Goal: Task Accomplishment & Management: Use online tool/utility

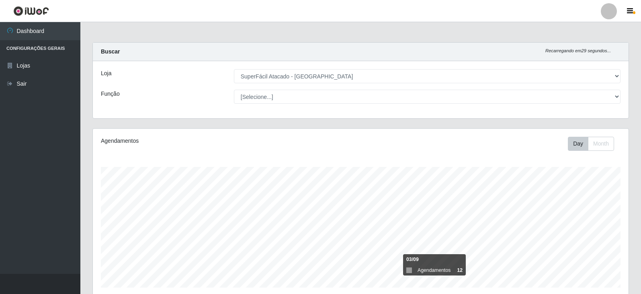
select select "504"
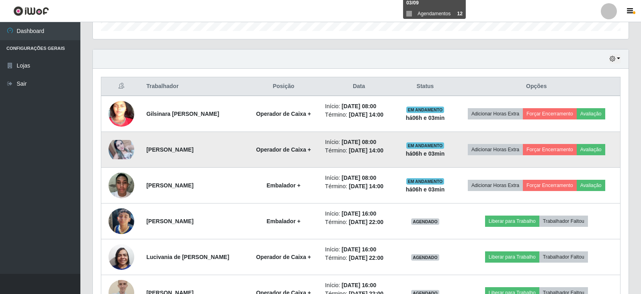
scroll to position [258, 0]
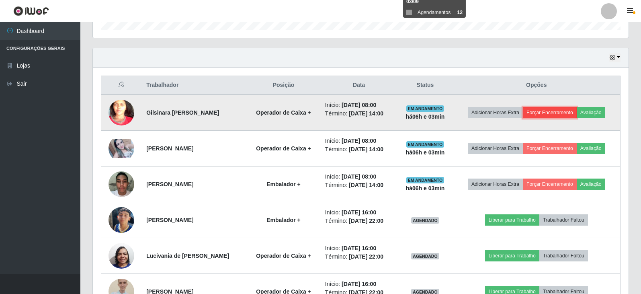
click at [560, 112] on button "Forçar Encerramento" at bounding box center [550, 112] width 54 height 11
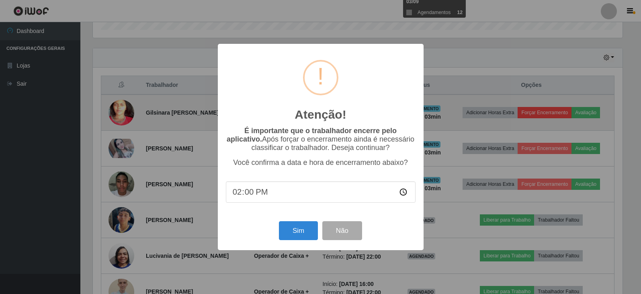
scroll to position [167, 532]
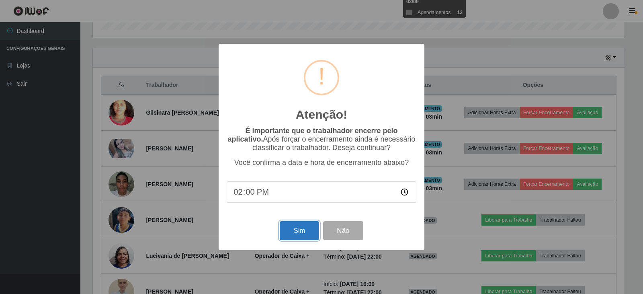
click at [298, 234] on button "Sim" at bounding box center [299, 230] width 39 height 19
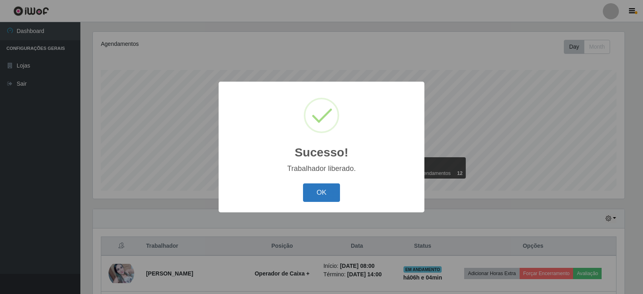
click at [325, 194] on button "OK" at bounding box center [321, 192] width 37 height 19
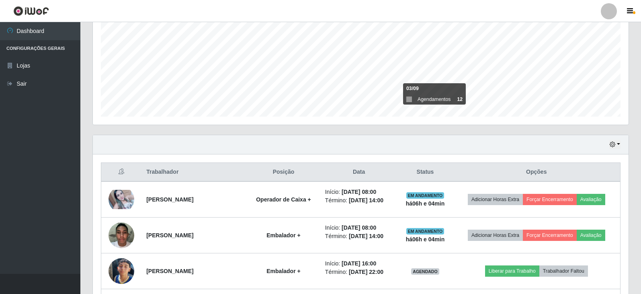
scroll to position [177, 0]
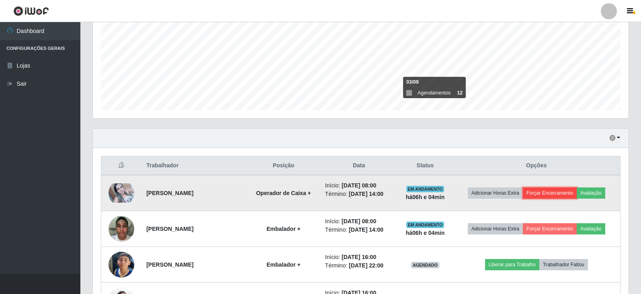
click at [550, 189] on button "Forçar Encerramento" at bounding box center [550, 192] width 54 height 11
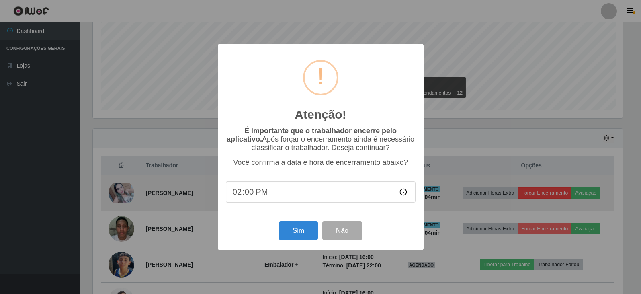
scroll to position [167, 532]
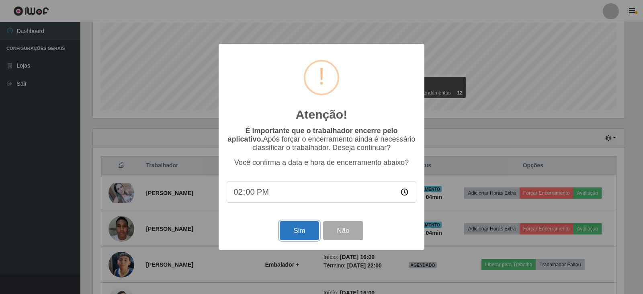
click at [290, 229] on button "Sim" at bounding box center [299, 230] width 39 height 19
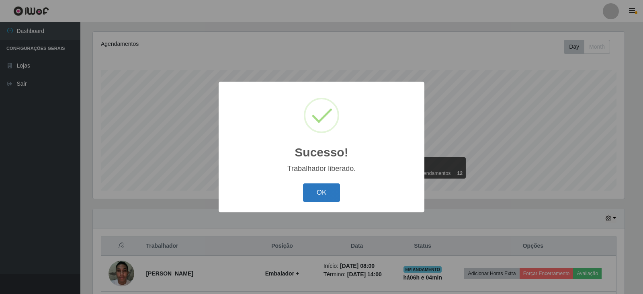
click at [309, 189] on button "OK" at bounding box center [321, 192] width 37 height 19
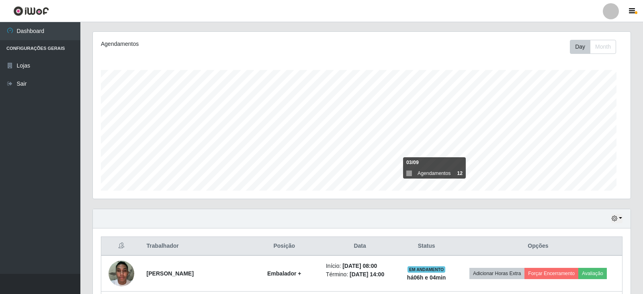
scroll to position [167, 536]
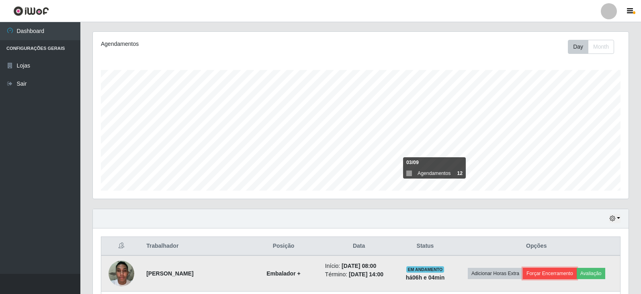
click at [551, 272] on button "Forçar Encerramento" at bounding box center [550, 273] width 54 height 11
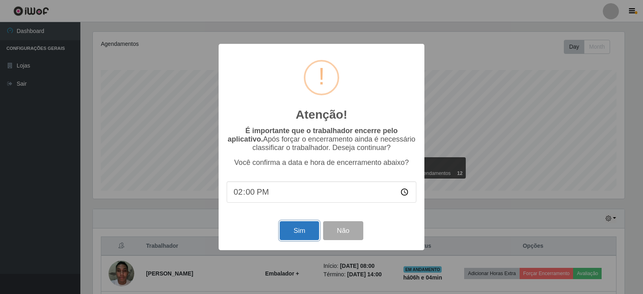
click at [305, 231] on button "Sim" at bounding box center [299, 230] width 39 height 19
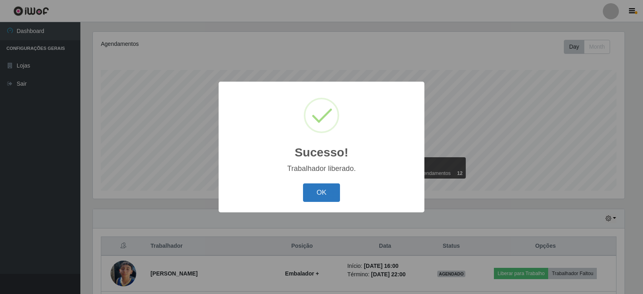
click at [326, 191] on button "OK" at bounding box center [321, 192] width 37 height 19
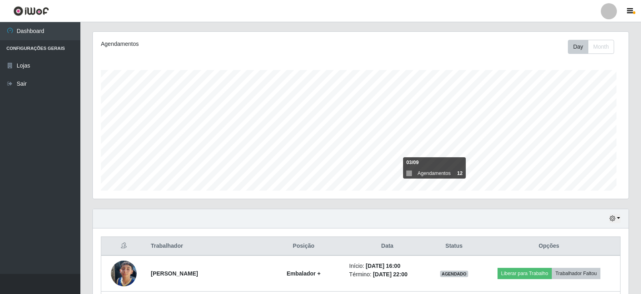
scroll to position [0, 0]
